Goal: Navigation & Orientation: Find specific page/section

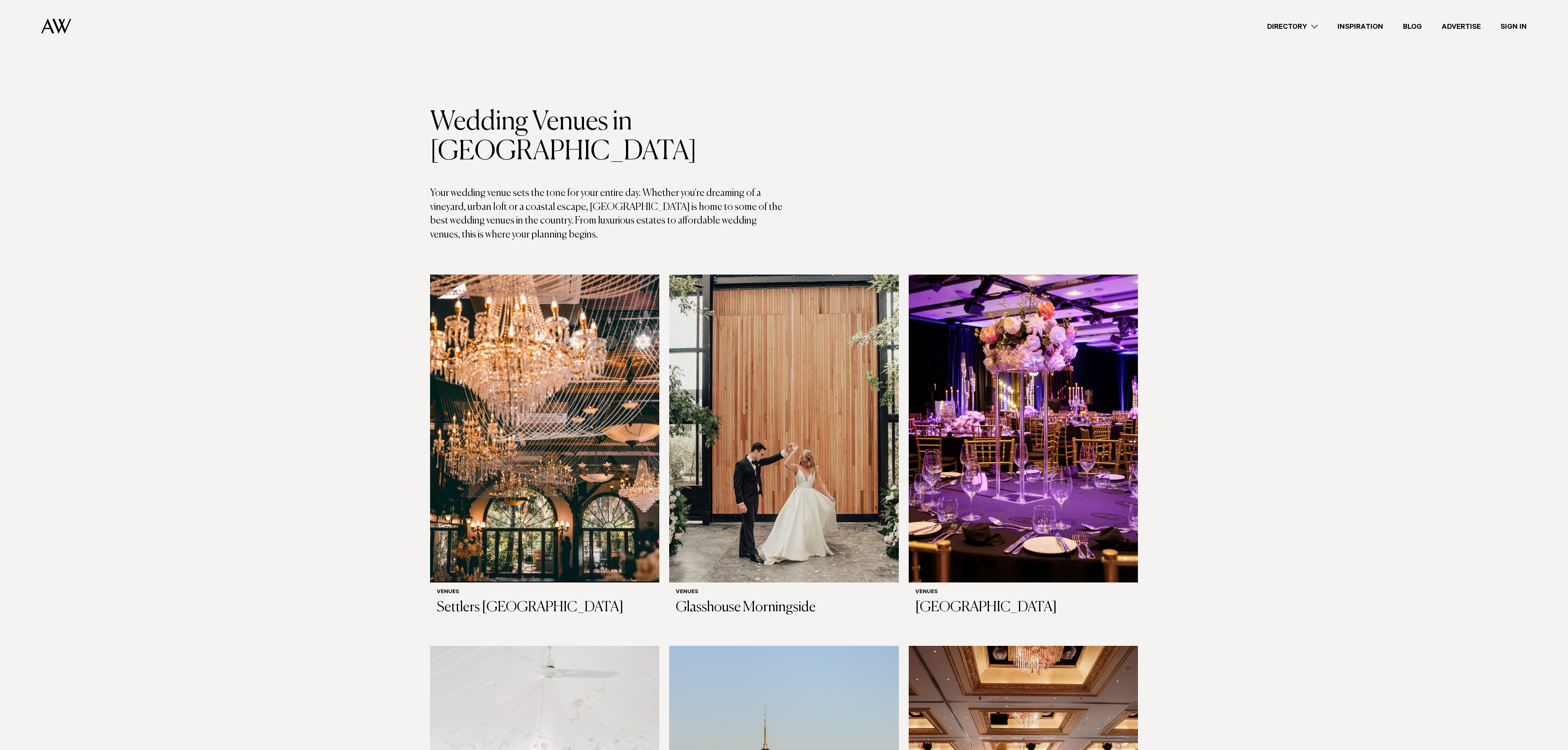
click at [47, 25] on img at bounding box center [56, 26] width 30 height 15
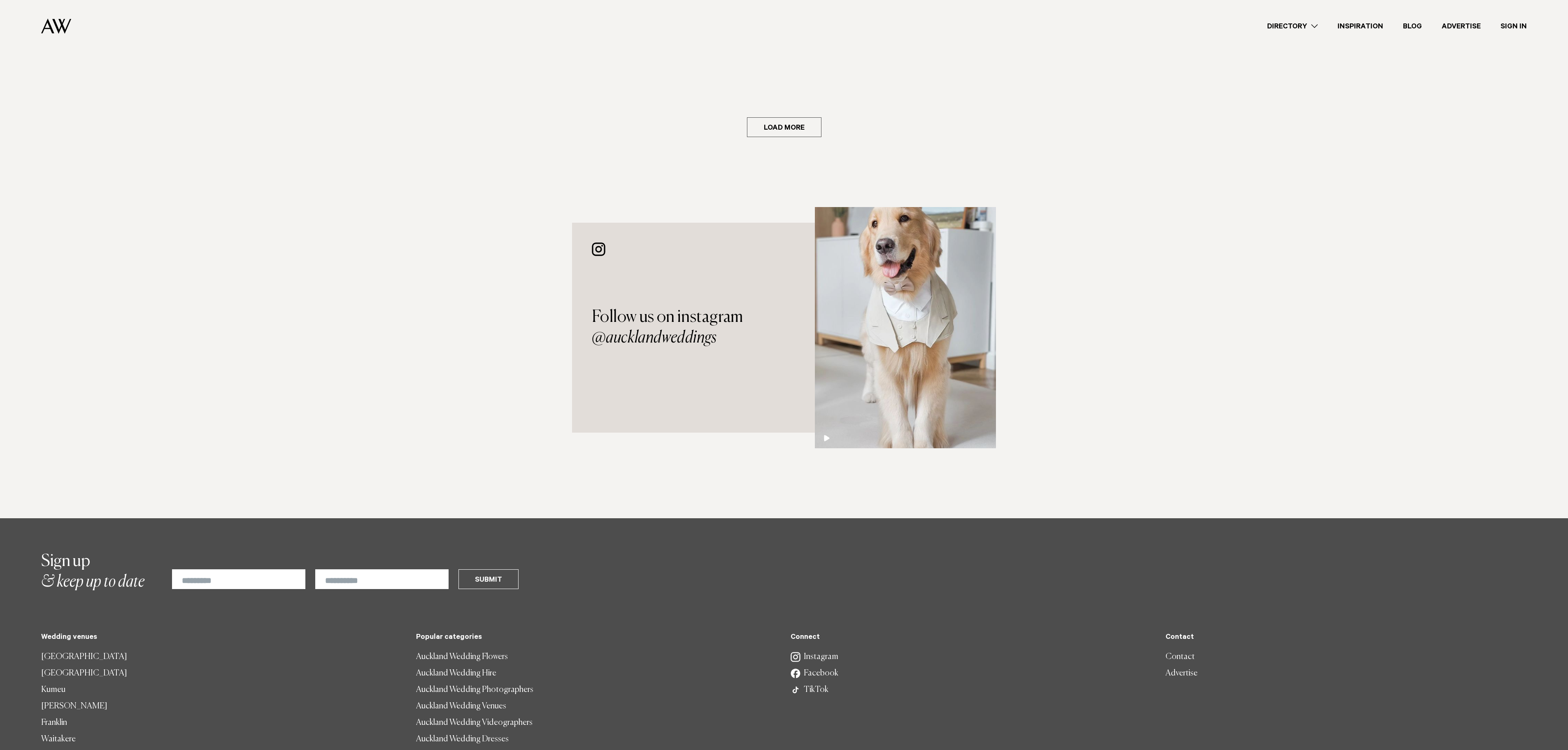
scroll to position [2000, 0]
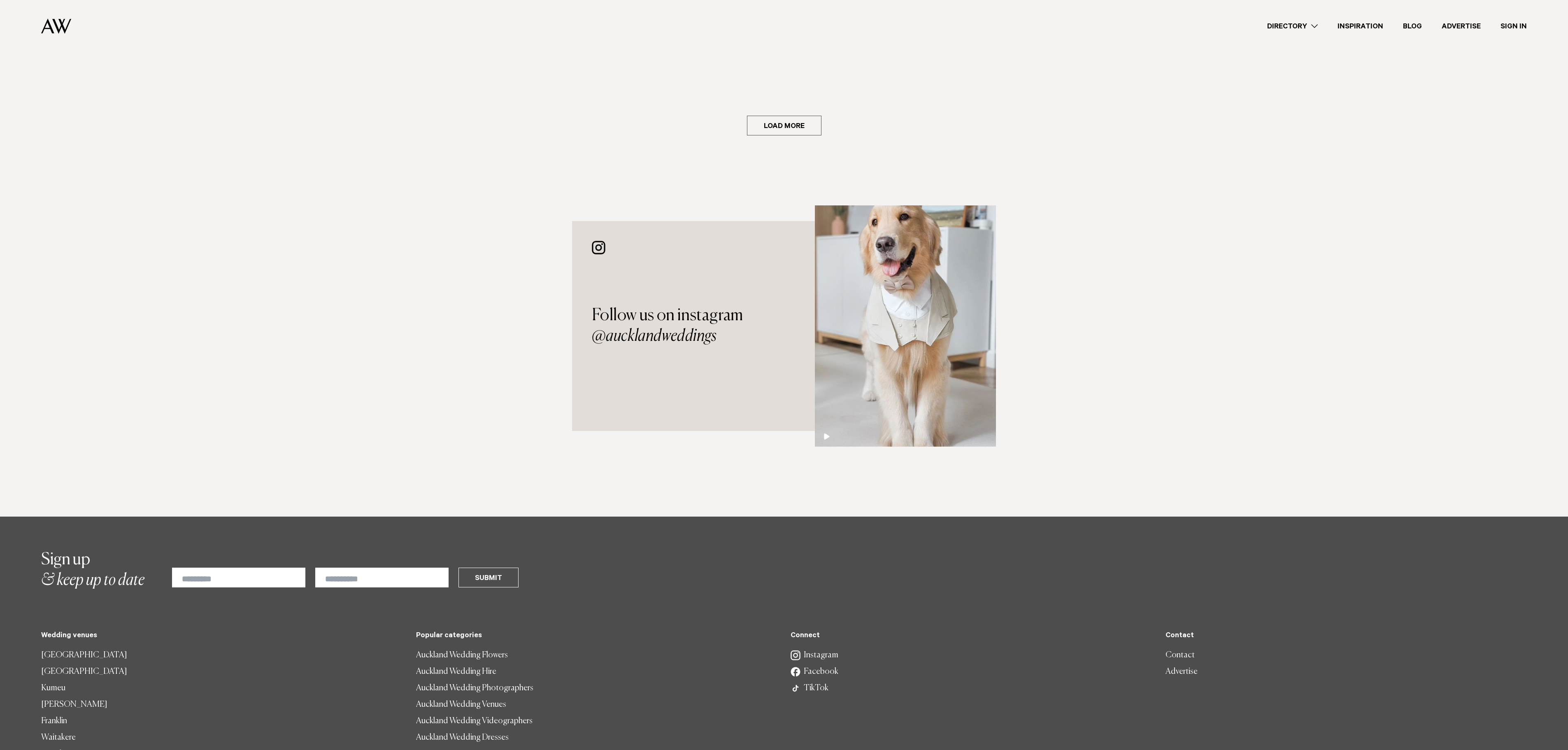
click at [61, 713] on link "Franklin" at bounding box center [222, 721] width 362 height 16
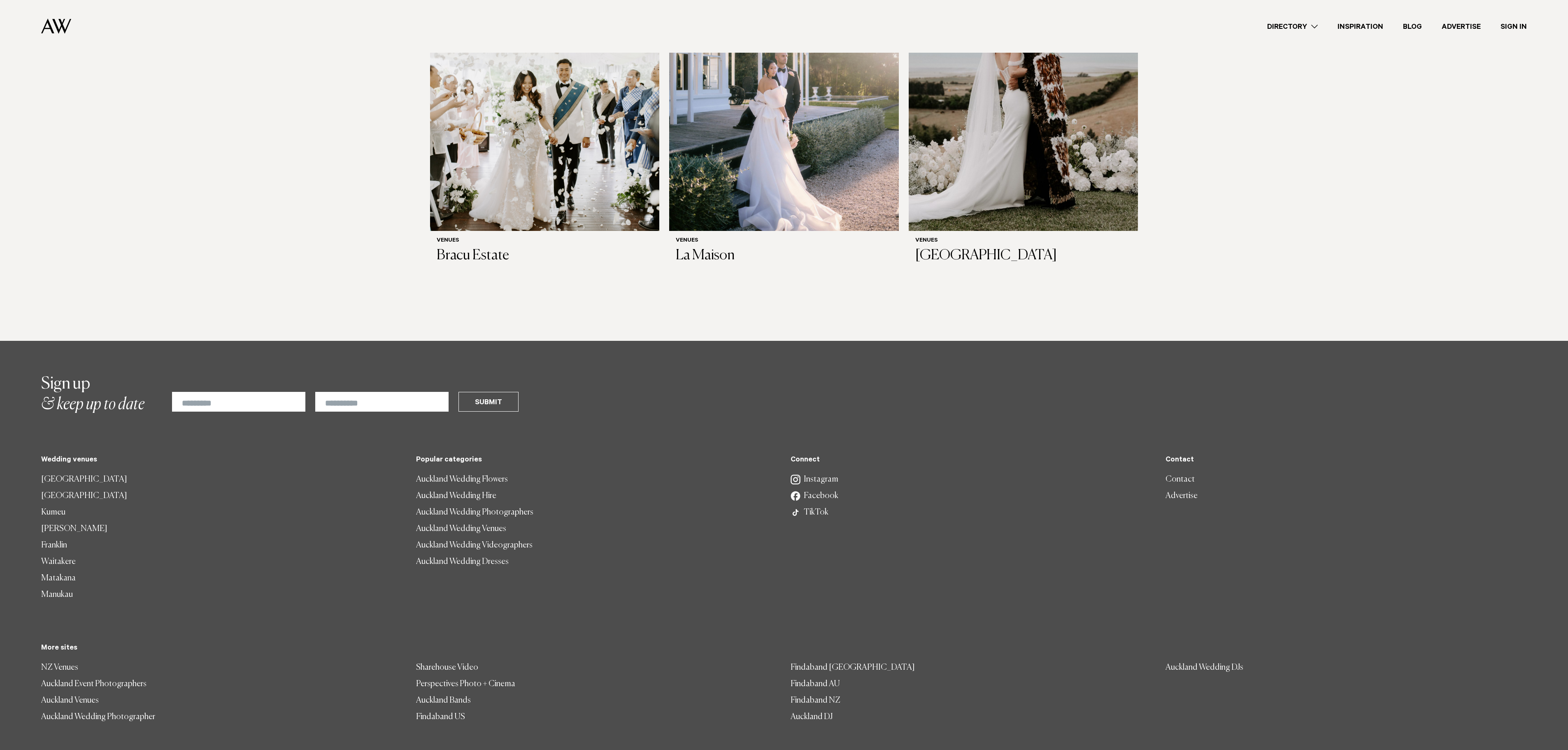
scroll to position [287, 0]
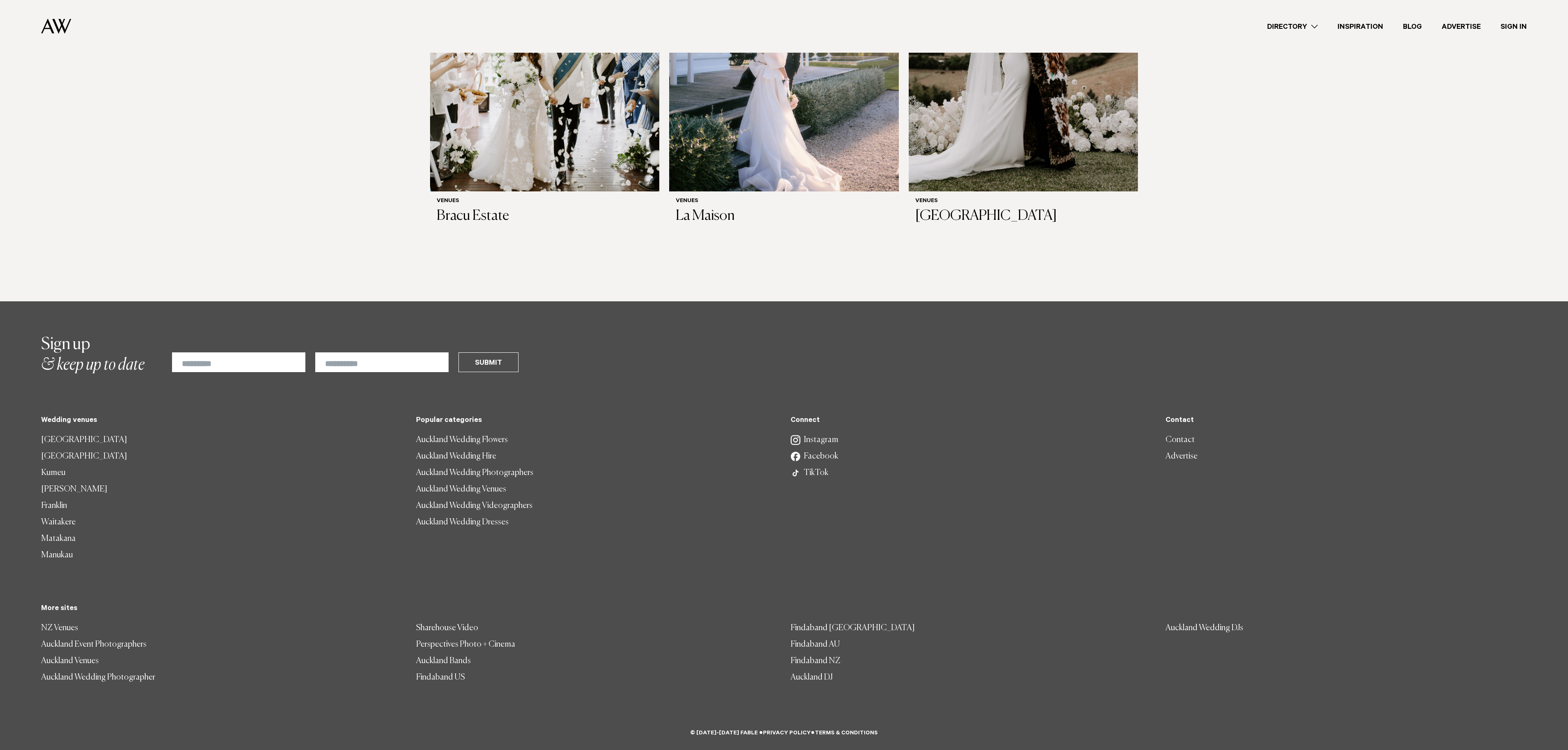
click at [63, 624] on link "NZ Venues" at bounding box center [222, 628] width 362 height 16
